Goal: Task Accomplishment & Management: Use online tool/utility

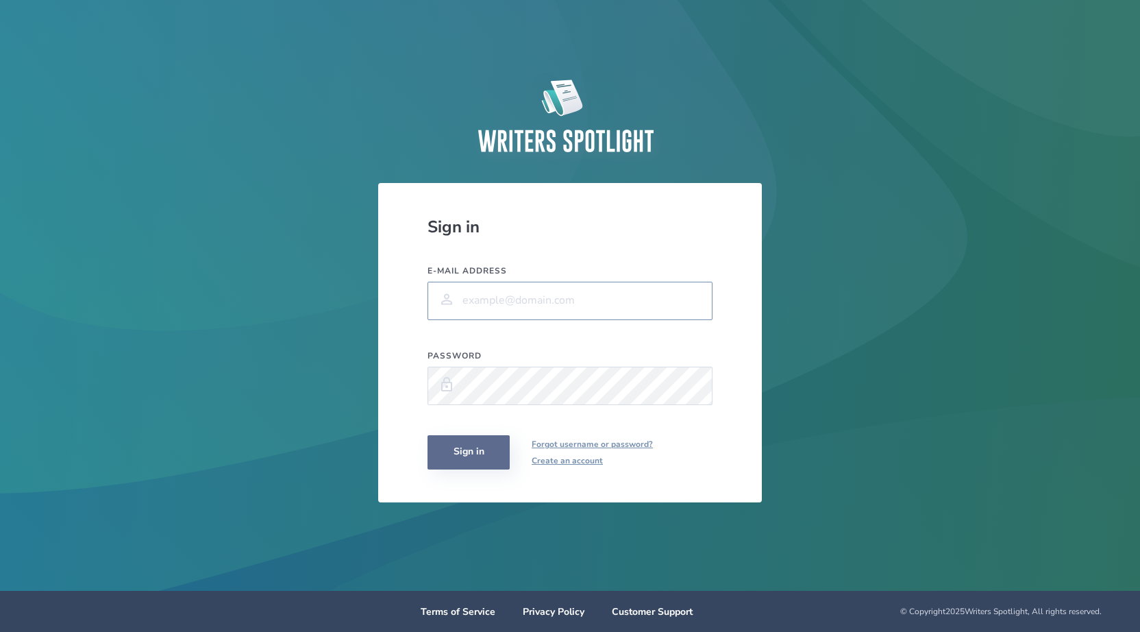
type input "[PERSON_NAME][EMAIL_ADDRESS][PERSON_NAME][PERSON_NAME][DOMAIN_NAME]"
click at [460, 458] on button "Sign in" at bounding box center [469, 452] width 82 height 34
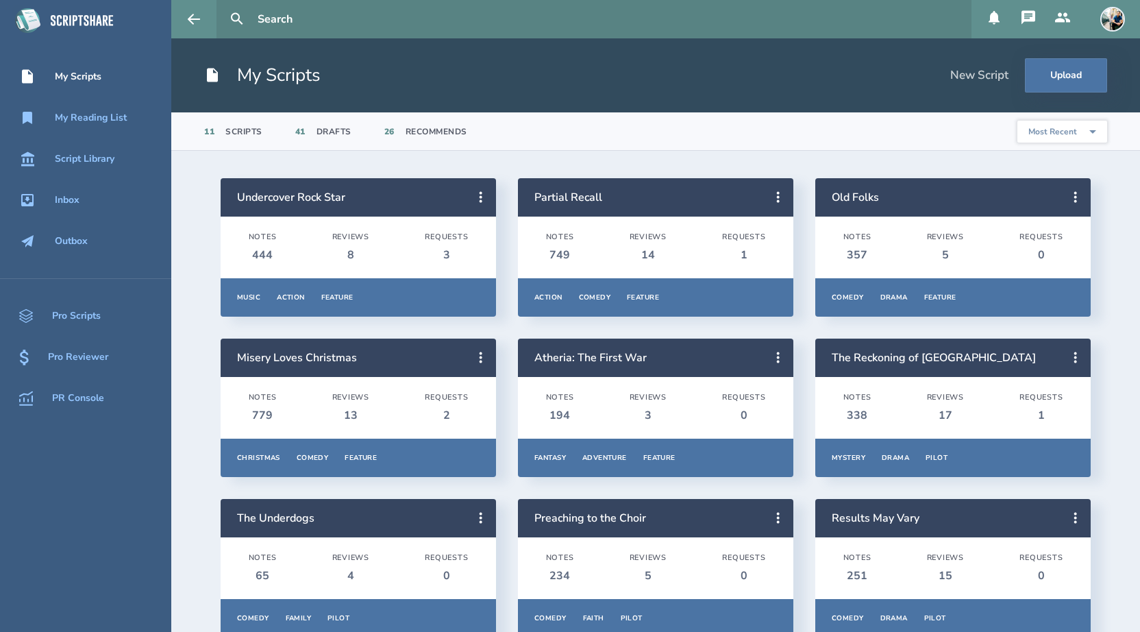
click at [1024, 19] on icon at bounding box center [1029, 17] width 14 height 14
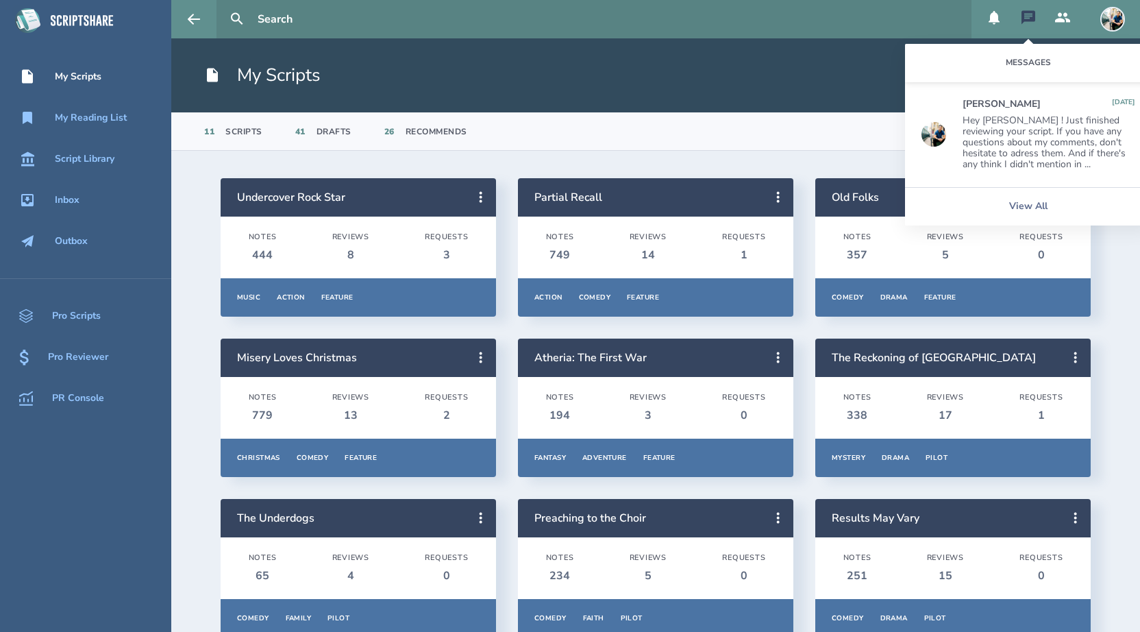
click at [1009, 149] on div "Hey [PERSON_NAME] ! Just finished reviewing your script. If you have any questi…" at bounding box center [1049, 142] width 173 height 55
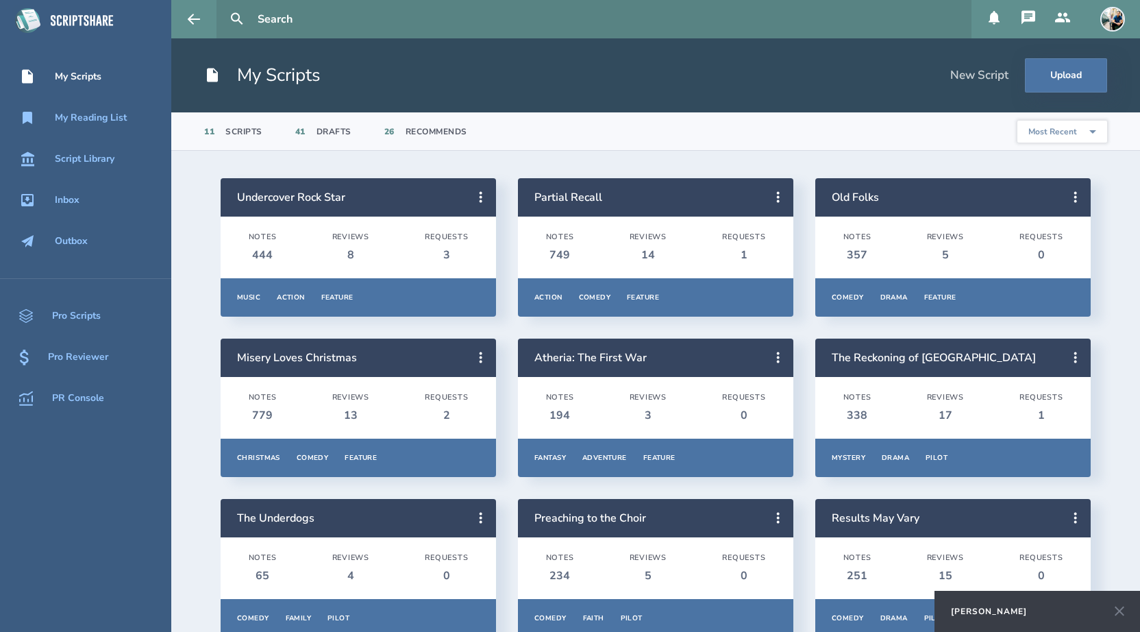
click at [987, 612] on div "[PERSON_NAME]" at bounding box center [989, 611] width 76 height 11
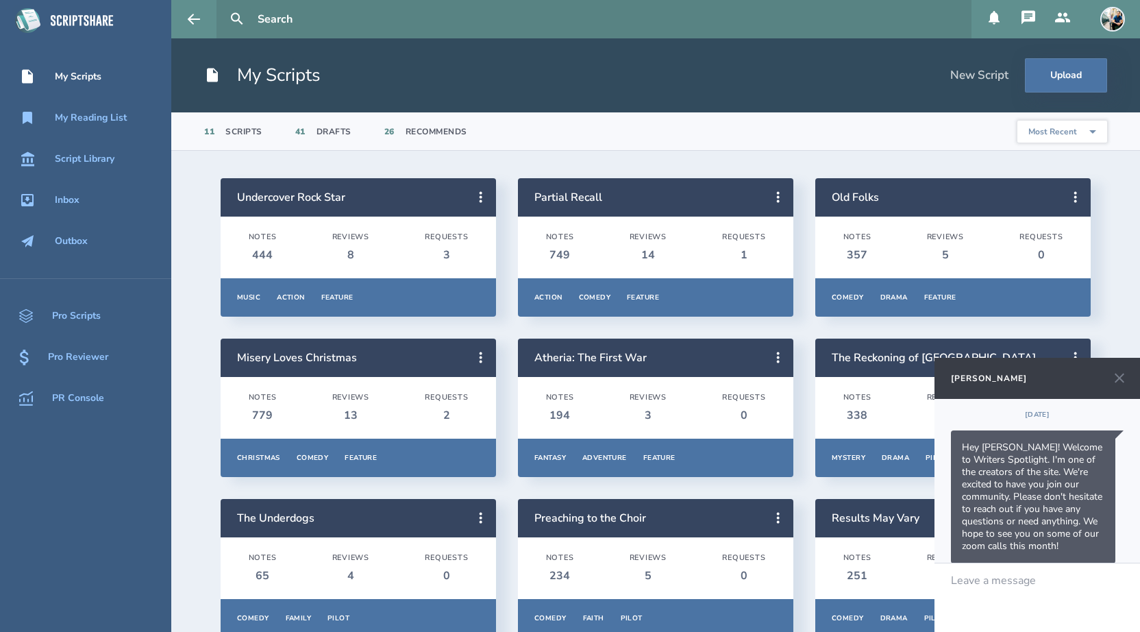
scroll to position [694, 0]
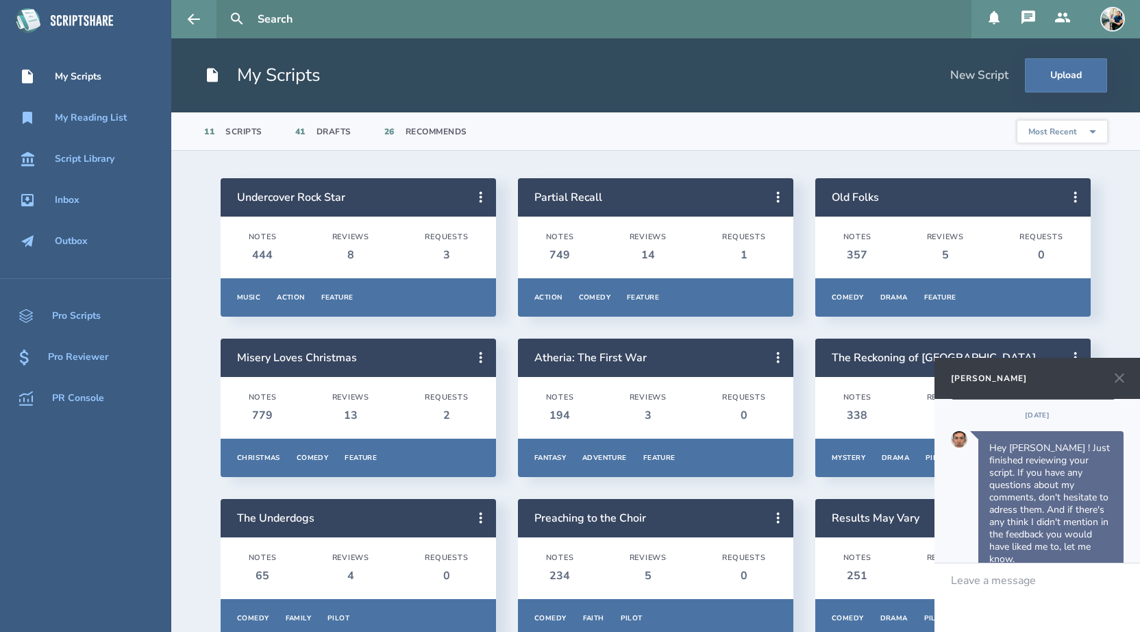
click at [1120, 379] on icon at bounding box center [1120, 378] width 10 height 10
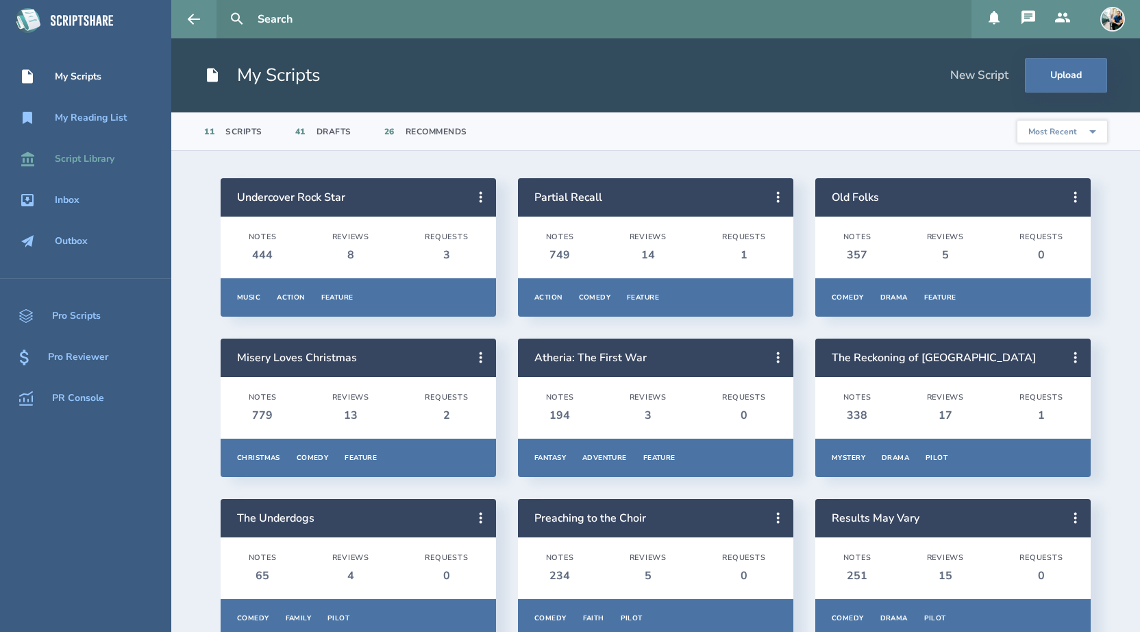
click at [103, 158] on div "Script Library" at bounding box center [85, 158] width 60 height 11
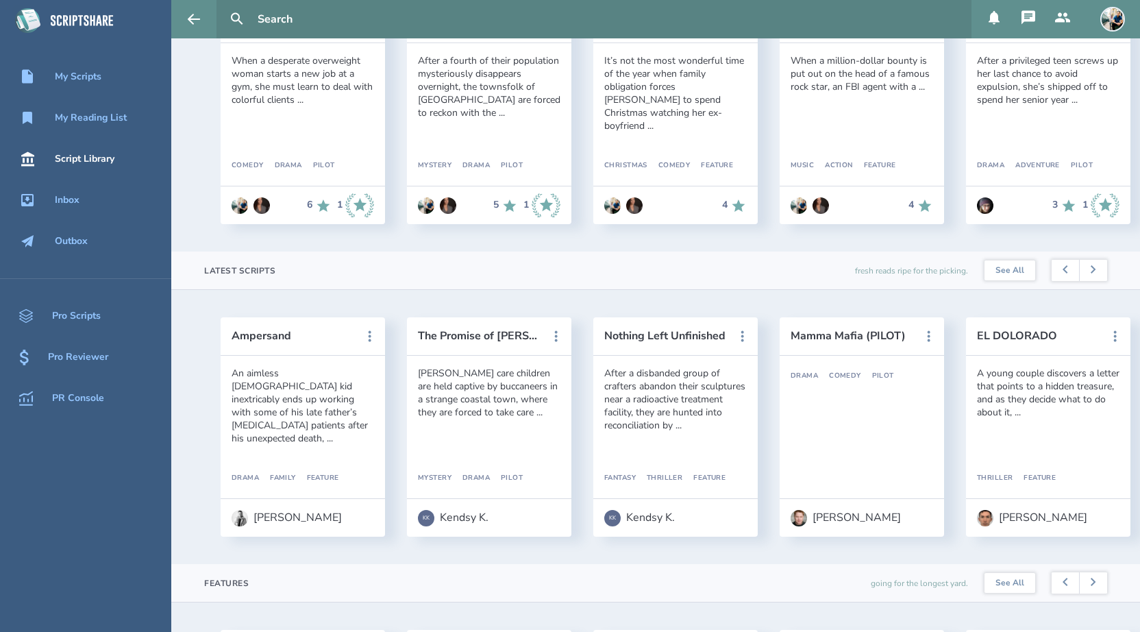
scroll to position [232, 0]
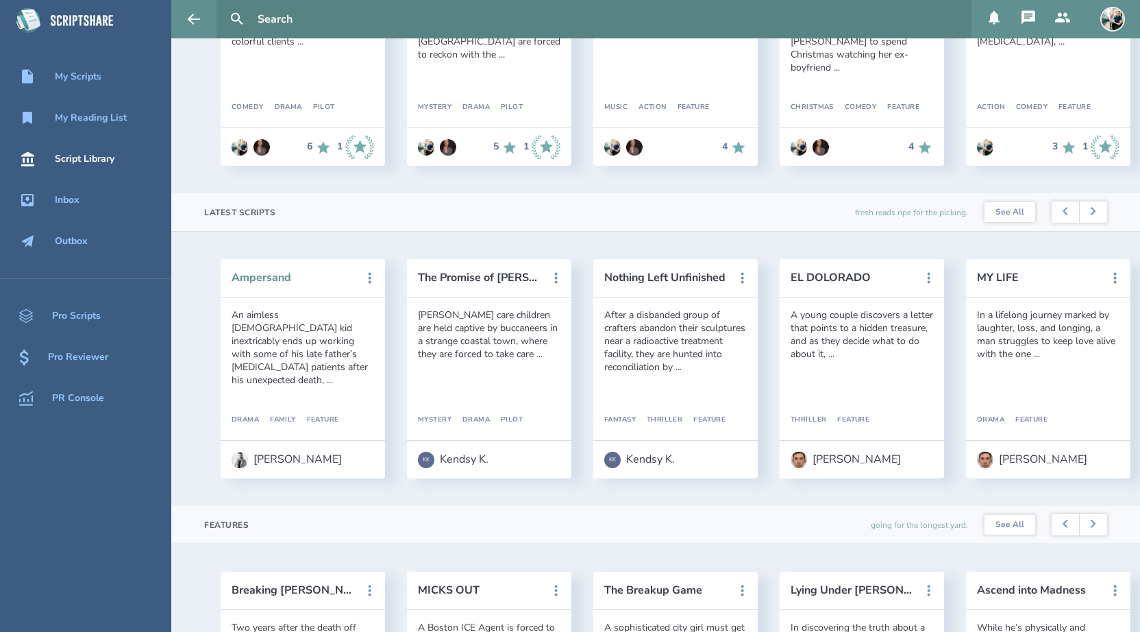
click at [253, 282] on button "Ampersand" at bounding box center [293, 277] width 123 height 12
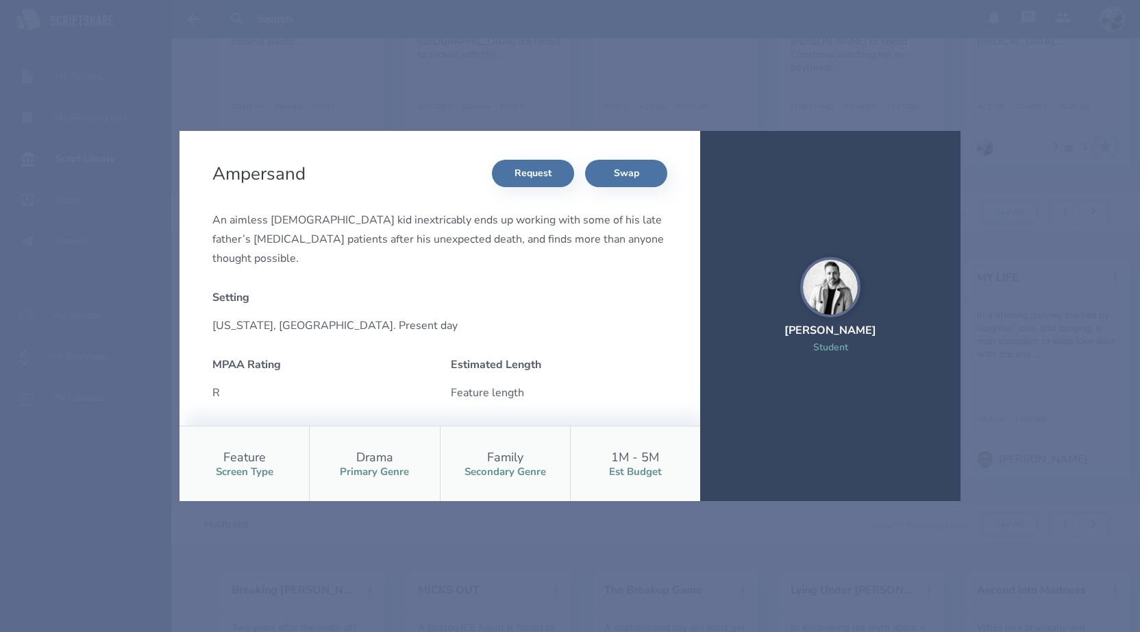
click at [430, 71] on div "Ampersand Request Swap An aimless [DEMOGRAPHIC_DATA] kid inextricably ends up w…" at bounding box center [570, 316] width 1140 height 632
